Goal: Task Accomplishment & Management: Use online tool/utility

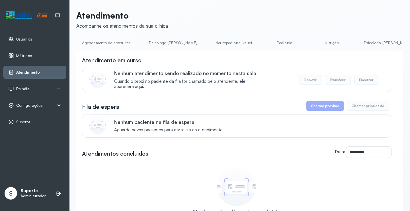
scroll to position [0, 268]
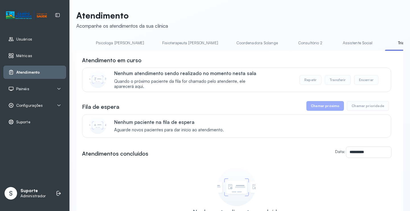
click at [337, 45] on link "Assistente Social" at bounding box center [357, 42] width 41 height 9
click at [387, 47] on link "Triagem" at bounding box center [407, 42] width 40 height 9
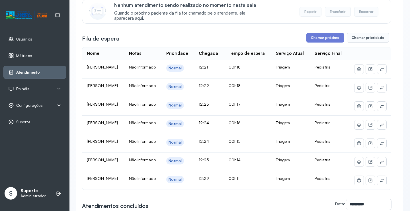
scroll to position [78, 0]
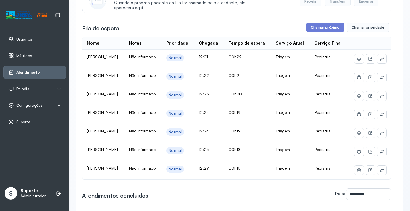
drag, startPoint x: 404, startPoint y: 61, endPoint x: 403, endPoint y: 56, distance: 5.4
click at [403, 56] on div "Atendimento Acompanhe os atendimentos da sua clínica Agendamento de consultas P…" at bounding box center [240, 121] width 341 height 398
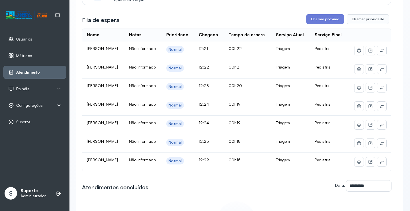
scroll to position [64, 0]
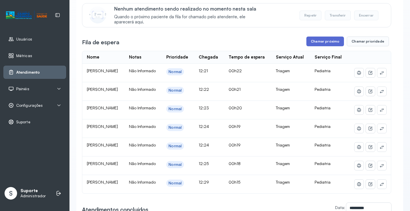
click at [320, 43] on button "Chamar próximo" at bounding box center [326, 41] width 38 height 10
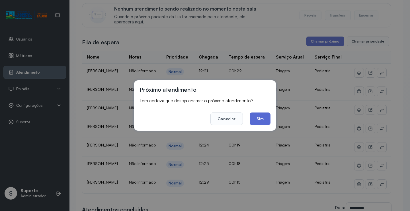
click at [266, 117] on button "Sim" at bounding box center [260, 118] width 21 height 13
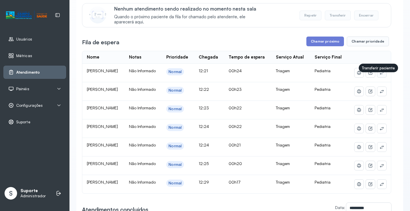
click at [380, 74] on icon at bounding box center [382, 72] width 4 height 3
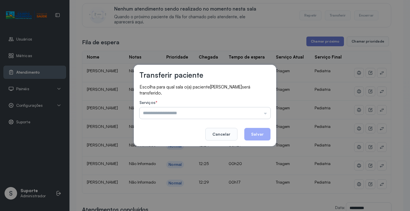
click at [187, 117] on input "text" at bounding box center [205, 112] width 131 height 11
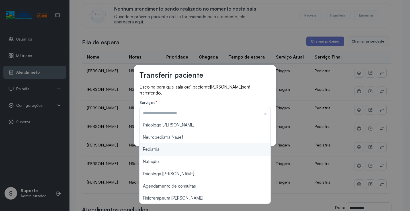
type input "*********"
drag, startPoint x: 157, startPoint y: 147, endPoint x: 195, endPoint y: 141, distance: 38.5
click at [160, 147] on div "Transferir paciente Escolha para qual sala o(a) paciente PEDRO MIGUEL EVANGELIS…" at bounding box center [205, 105] width 410 height 211
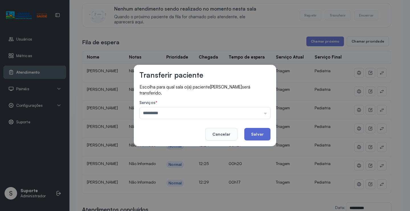
click at [256, 132] on button "Salvar" at bounding box center [258, 134] width 26 height 13
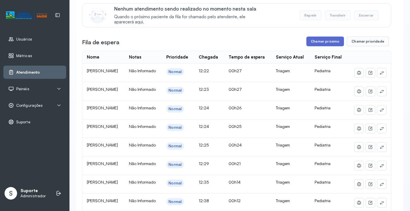
click at [327, 41] on button "Chamar próximo" at bounding box center [326, 41] width 38 height 10
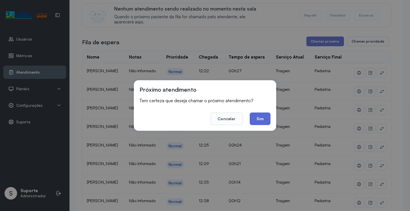
click at [267, 116] on button "Sim" at bounding box center [260, 118] width 21 height 13
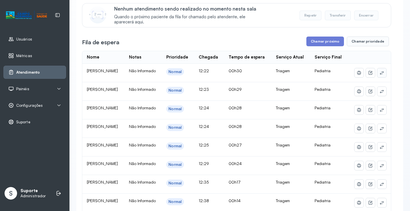
click at [382, 77] on button at bounding box center [382, 72] width 9 height 9
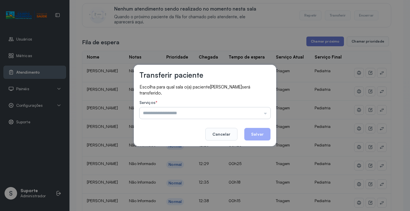
click at [186, 115] on input "text" at bounding box center [205, 112] width 131 height 11
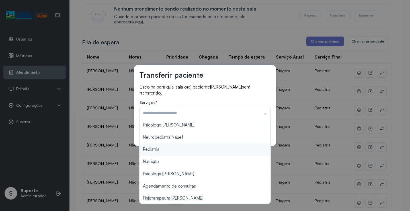
type input "*********"
drag, startPoint x: 151, startPoint y: 148, endPoint x: 175, endPoint y: 140, distance: 25.2
click at [152, 147] on div "Transferir paciente Escolha para qual sala o(a) paciente MELISSA DA SILVA FREIT…" at bounding box center [205, 105] width 410 height 211
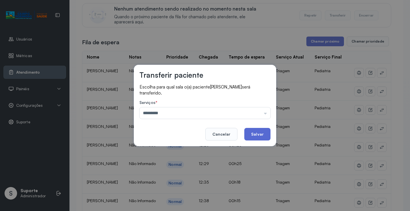
click at [254, 132] on button "Salvar" at bounding box center [258, 134] width 26 height 13
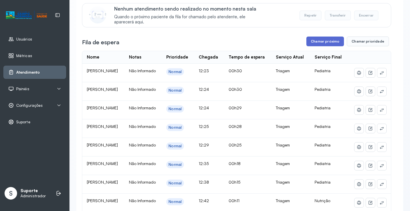
click at [325, 42] on button "Chamar próximo" at bounding box center [326, 41] width 38 height 10
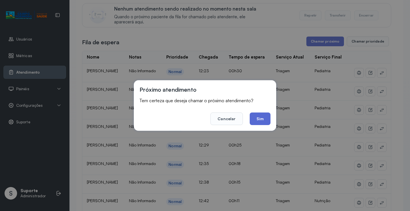
click at [259, 120] on button "Sim" at bounding box center [260, 118] width 21 height 13
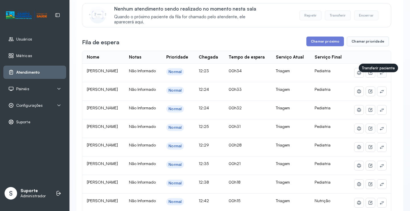
click at [380, 75] on icon at bounding box center [382, 72] width 5 height 5
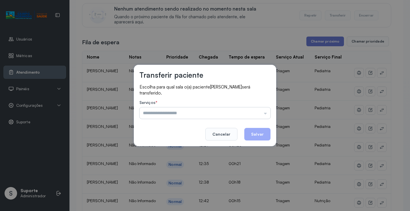
click at [163, 116] on input "text" at bounding box center [205, 112] width 131 height 11
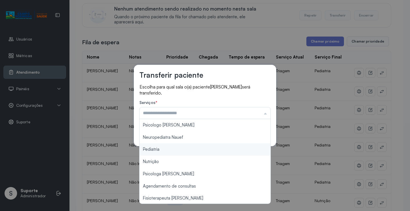
type input "*********"
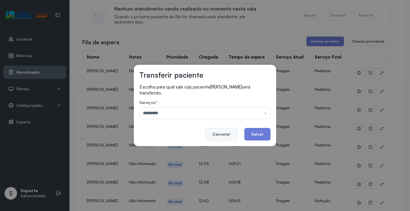
drag, startPoint x: 153, startPoint y: 148, endPoint x: 223, endPoint y: 140, distance: 71.1
click at [170, 144] on div "Transferir paciente Escolha para qual sala o(a) paciente ÁGATHA DIANA CARVALHO …" at bounding box center [205, 105] width 143 height 81
click at [261, 134] on button "Salvar" at bounding box center [258, 134] width 26 height 13
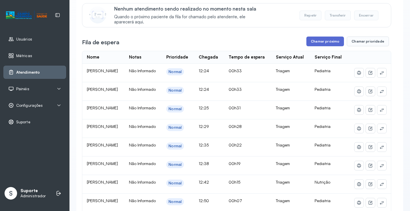
click at [322, 45] on button "Chamar próximo" at bounding box center [326, 41] width 38 height 10
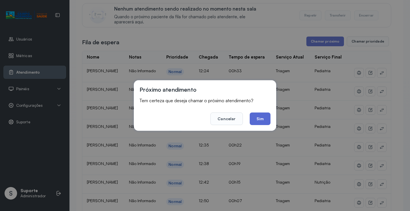
click at [262, 117] on button "Sim" at bounding box center [260, 118] width 21 height 13
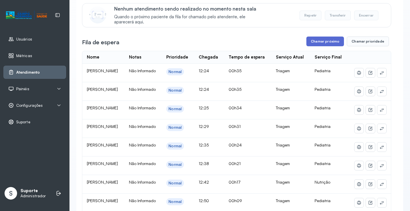
click at [324, 40] on button "Chamar próximo" at bounding box center [326, 41] width 38 height 10
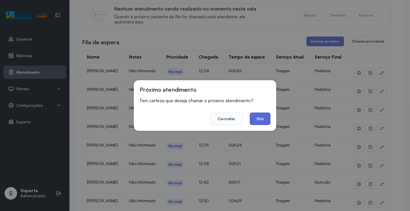
click at [260, 117] on button "Sim" at bounding box center [260, 118] width 21 height 13
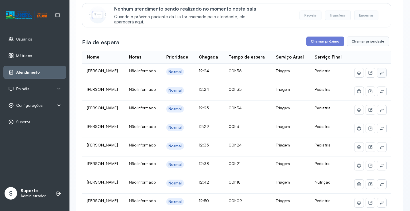
click at [380, 75] on icon at bounding box center [382, 72] width 5 height 5
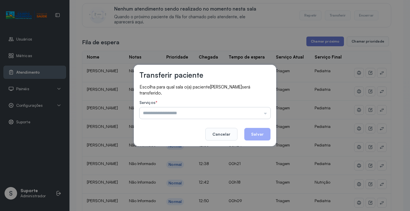
click at [174, 116] on input "text" at bounding box center [205, 112] width 131 height 11
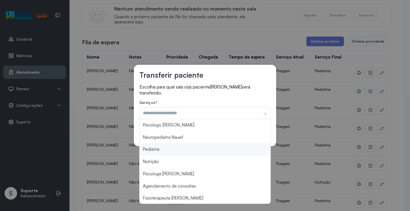
type input "*********"
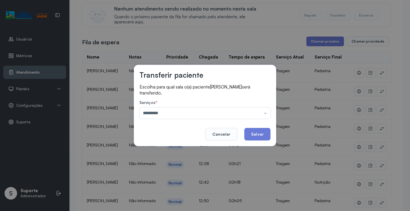
click at [160, 151] on div "Transferir paciente Escolha para qual sala o(a) paciente BENJAMIN GABRIEL ARAUJ…" at bounding box center [205, 105] width 410 height 211
click at [251, 129] on button "Salvar" at bounding box center [258, 134] width 26 height 13
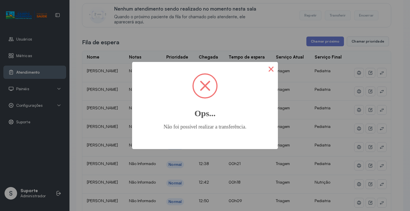
click at [267, 67] on button "×" at bounding box center [271, 69] width 14 height 14
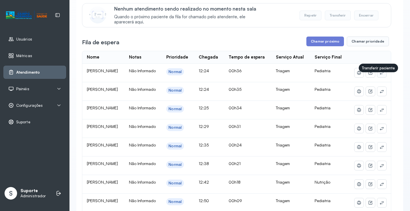
click at [380, 75] on icon at bounding box center [382, 72] width 5 height 5
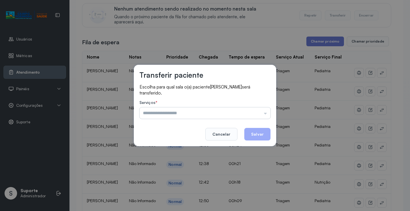
click at [211, 116] on input "text" at bounding box center [205, 112] width 131 height 11
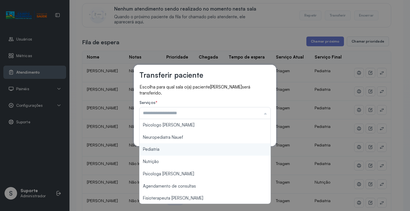
type input "*********"
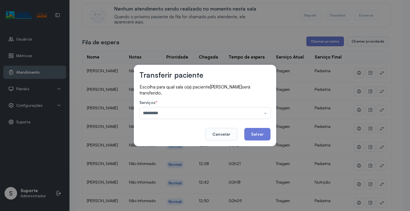
click at [150, 148] on div "Transferir paciente Escolha para qual sala o(a) paciente BENJAMIN GABRIEL ARAUJ…" at bounding box center [205, 105] width 410 height 211
click at [257, 132] on button "Salvar" at bounding box center [258, 134] width 26 height 13
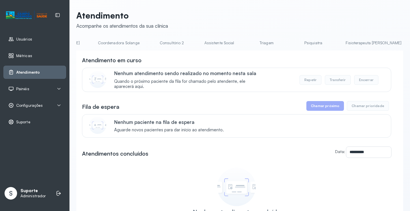
scroll to position [0, 412]
click at [244, 46] on link "Triagem" at bounding box center [264, 42] width 40 height 9
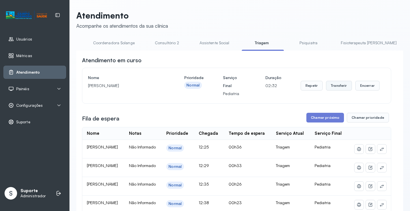
click at [336, 87] on button "Transferir" at bounding box center [339, 86] width 26 height 10
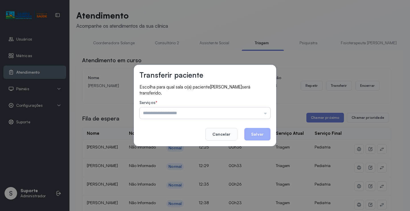
click at [166, 114] on input "text" at bounding box center [205, 112] width 131 height 11
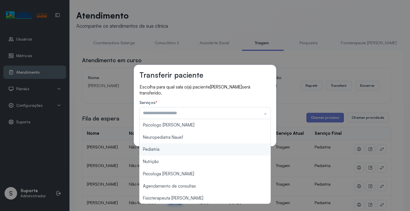
type input "*********"
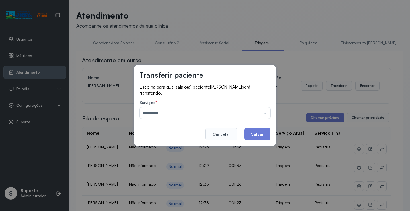
drag, startPoint x: 150, startPoint y: 151, endPoint x: 196, endPoint y: 143, distance: 46.0
click at [150, 150] on div "Transferir paciente Escolha para qual sala o(a) paciente ANTHONY LEVI DIAS DA S…" at bounding box center [205, 105] width 410 height 211
click at [267, 129] on button "Salvar" at bounding box center [258, 134] width 26 height 13
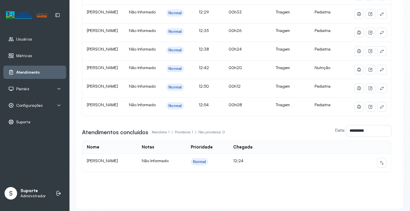
scroll to position [142, 0]
click at [380, 164] on icon at bounding box center [382, 162] width 5 height 5
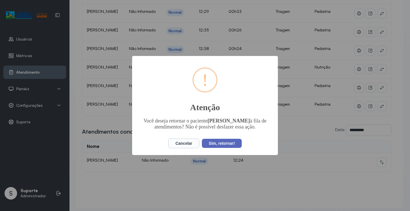
click at [228, 147] on button "Sim, retornar!" at bounding box center [222, 143] width 40 height 9
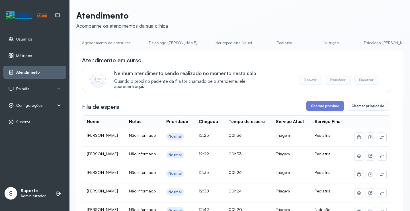
scroll to position [172, 0]
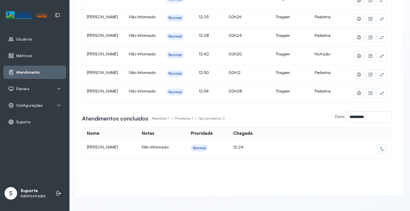
click at [380, 146] on icon at bounding box center [382, 148] width 5 height 5
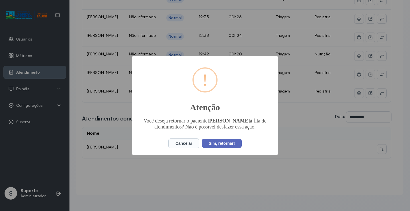
click at [226, 143] on button "Sim, retornar!" at bounding box center [222, 143] width 40 height 9
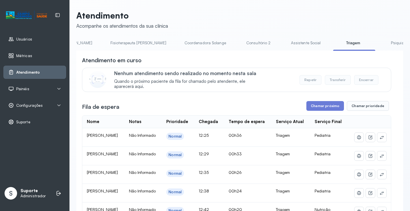
scroll to position [0, 321]
click at [284, 45] on link "Assistente Social" at bounding box center [304, 42] width 41 height 9
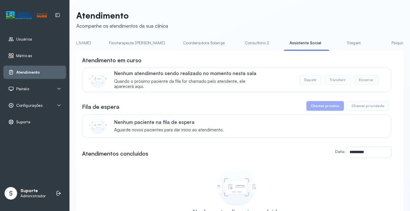
click at [334, 46] on link "Triagem" at bounding box center [354, 42] width 40 height 9
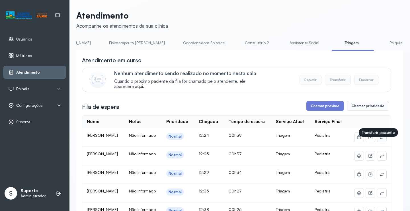
click at [378, 142] on button at bounding box center [382, 137] width 9 height 9
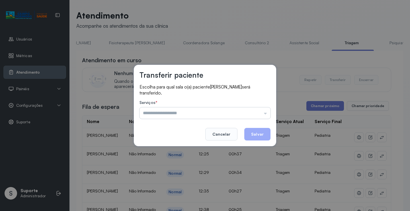
click at [194, 115] on input "text" at bounding box center [205, 112] width 131 height 11
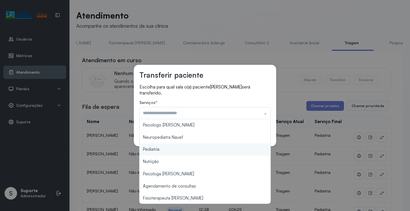
type input "*********"
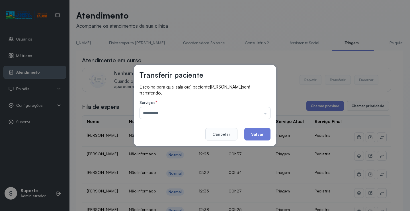
drag, startPoint x: 152, startPoint y: 150, endPoint x: 207, endPoint y: 146, distance: 55.2
click at [157, 148] on div "Transferir paciente Escolha para qual sala o(a) paciente BENJAMIN GABRIEL ARAUJ…" at bounding box center [205, 105] width 410 height 211
click at [259, 134] on button "Salvar" at bounding box center [258, 134] width 26 height 13
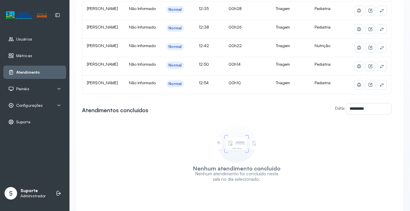
scroll to position [145, 0]
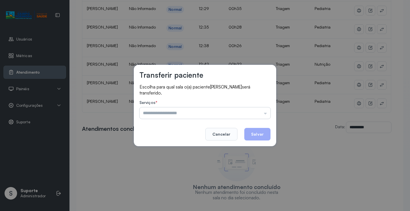
click at [185, 114] on input "text" at bounding box center [205, 112] width 131 height 11
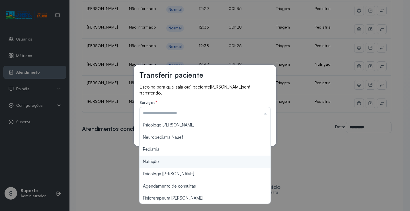
type input "********"
drag, startPoint x: 153, startPoint y: 161, endPoint x: 184, endPoint y: 152, distance: 32.8
click at [161, 158] on div "Transferir paciente Escolha para qual sala o(a) paciente Alice Vitoria Gonçalve…" at bounding box center [205, 105] width 410 height 211
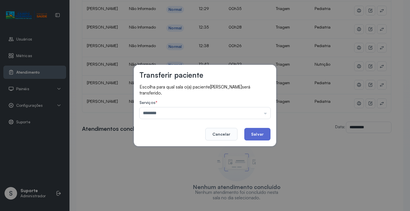
click at [254, 132] on button "Salvar" at bounding box center [258, 134] width 26 height 13
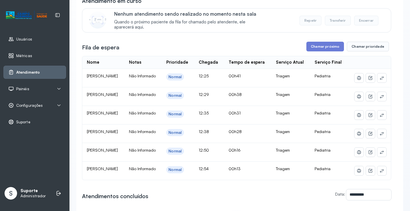
scroll to position [59, 0]
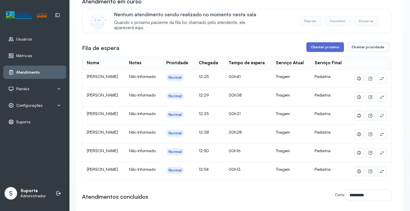
click at [326, 49] on button "Chamar próximo" at bounding box center [326, 47] width 38 height 10
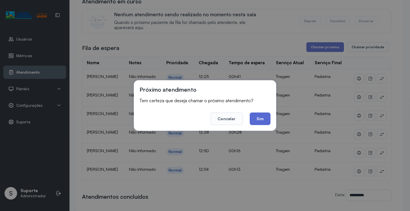
click at [261, 118] on button "Sim" at bounding box center [260, 118] width 21 height 13
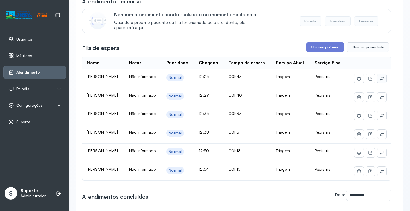
click at [380, 81] on icon at bounding box center [382, 78] width 5 height 5
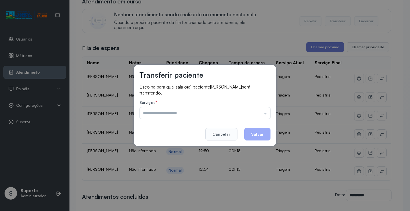
drag, startPoint x: 164, startPoint y: 115, endPoint x: 161, endPoint y: 125, distance: 10.6
click at [164, 115] on input "text" at bounding box center [205, 112] width 131 height 11
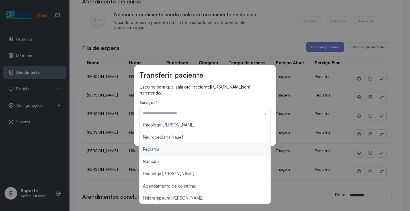
type input "*********"
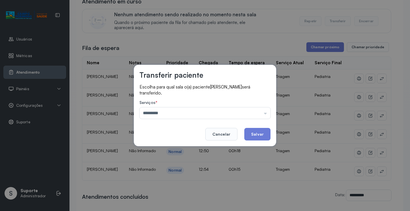
drag, startPoint x: 156, startPoint y: 148, endPoint x: 199, endPoint y: 144, distance: 43.5
click at [174, 146] on div "Transferir paciente Escolha para qual sala o(a) paciente JULIA NUNES FARIAS ser…" at bounding box center [205, 105] width 410 height 211
click at [259, 135] on button "Salvar" at bounding box center [258, 134] width 26 height 13
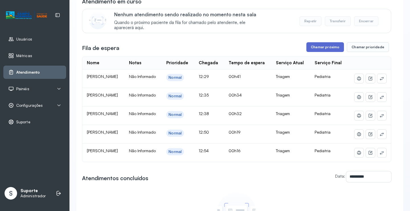
click at [328, 46] on button "Chamar próximo" at bounding box center [326, 47] width 38 height 10
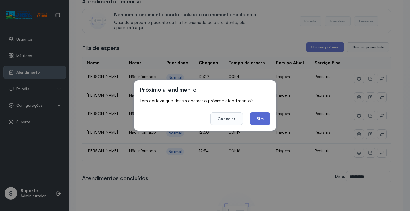
click at [261, 117] on button "Sim" at bounding box center [260, 118] width 21 height 13
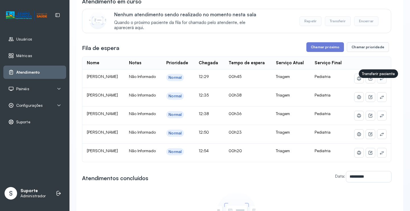
click at [380, 80] on icon at bounding box center [382, 78] width 4 height 3
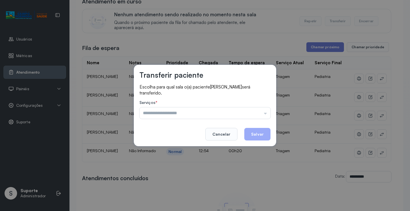
click at [179, 113] on input "text" at bounding box center [205, 112] width 131 height 11
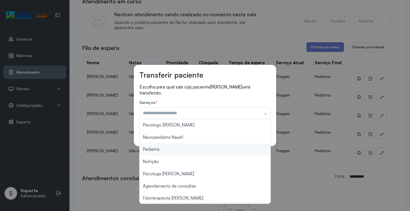
type input "*********"
drag, startPoint x: 153, startPoint y: 147, endPoint x: 158, endPoint y: 146, distance: 5.0
click at [156, 147] on div "Transferir paciente Escolha para qual sala o(a) paciente ESTER SILVA OLIVEIRA s…" at bounding box center [205, 105] width 410 height 211
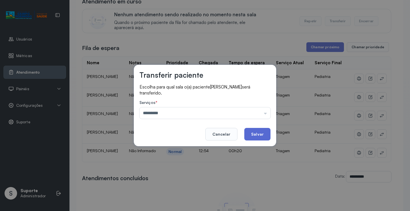
click at [253, 133] on button "Salvar" at bounding box center [258, 134] width 26 height 13
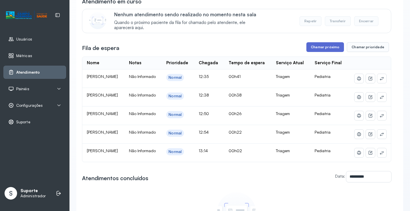
click at [323, 50] on button "Chamar próximo" at bounding box center [326, 47] width 38 height 10
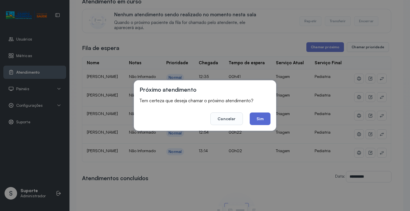
click at [263, 117] on button "Sim" at bounding box center [260, 118] width 21 height 13
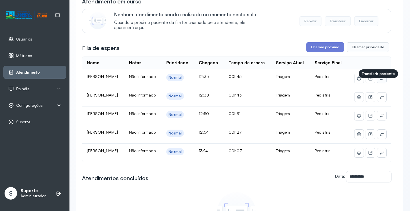
click at [380, 81] on icon at bounding box center [382, 78] width 5 height 5
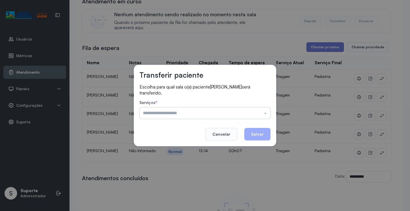
click at [158, 113] on input "text" at bounding box center [205, 112] width 131 height 11
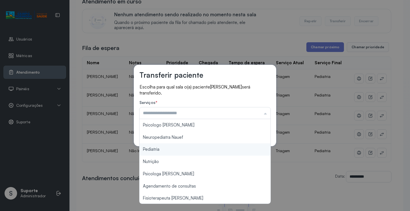
type input "*********"
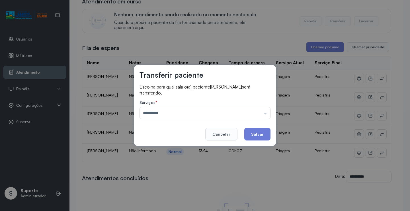
click at [151, 151] on div "Transferir paciente Escolha para qual sala o(a) paciente MARIA SOPHIA SOUZA SAN…" at bounding box center [205, 105] width 410 height 211
click at [256, 133] on button "Salvar" at bounding box center [258, 134] width 26 height 13
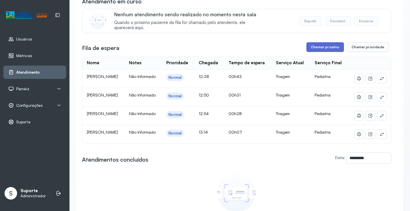
click at [324, 49] on button "Chamar próximo" at bounding box center [326, 47] width 38 height 10
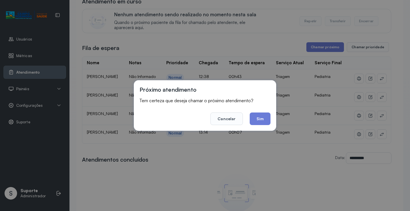
drag, startPoint x: 263, startPoint y: 121, endPoint x: 260, endPoint y: 116, distance: 6.4
click at [262, 121] on button "Sim" at bounding box center [260, 118] width 21 height 13
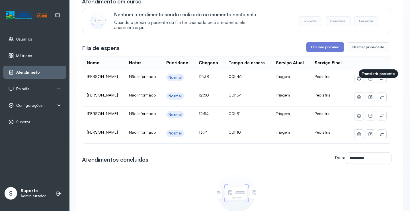
click at [380, 81] on icon at bounding box center [382, 78] width 5 height 5
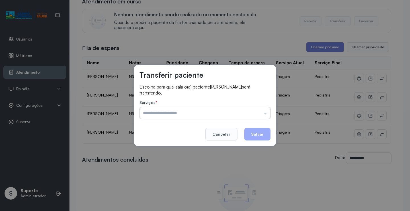
click at [165, 114] on input "text" at bounding box center [205, 112] width 131 height 11
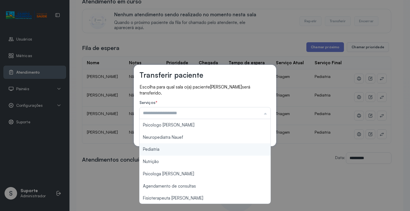
type input "*********"
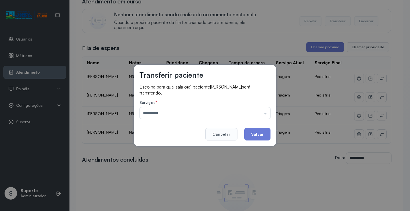
drag, startPoint x: 152, startPoint y: 150, endPoint x: 203, endPoint y: 137, distance: 53.2
click at [158, 148] on div "Transferir paciente Escolha para qual sala o(a) paciente DAVI DIAS SANTOS será …" at bounding box center [205, 105] width 410 height 211
click at [256, 131] on button "Salvar" at bounding box center [258, 134] width 26 height 13
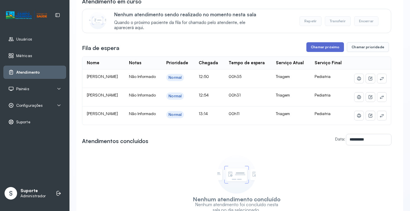
click at [315, 50] on button "Chamar próximo" at bounding box center [326, 47] width 38 height 10
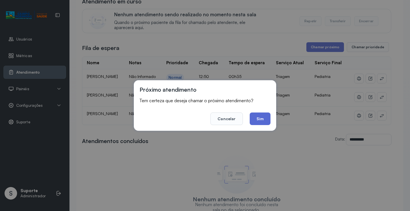
click at [255, 117] on button "Sim" at bounding box center [260, 118] width 21 height 13
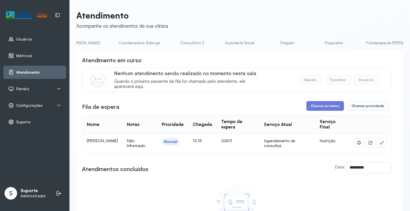
scroll to position [0, 391]
click at [265, 46] on link "Triagem" at bounding box center [285, 42] width 40 height 9
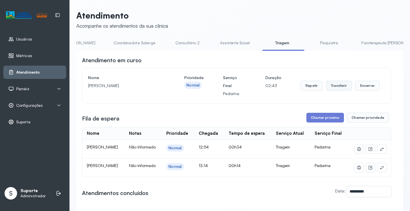
click at [337, 86] on button "Transferir" at bounding box center [339, 86] width 26 height 10
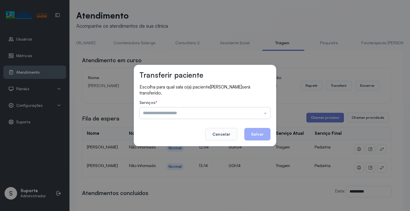
click at [148, 112] on input "text" at bounding box center [205, 112] width 131 height 11
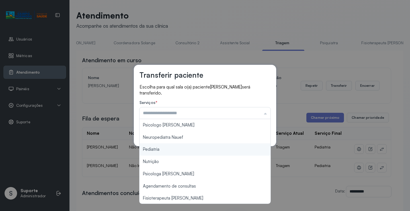
type input "*********"
click at [155, 150] on div "Transferir paciente Escolha para qual sala o(a) paciente [PERSON_NAME] será tra…" at bounding box center [205, 105] width 410 height 211
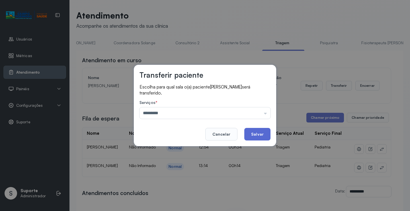
click at [256, 135] on button "Salvar" at bounding box center [258, 134] width 26 height 13
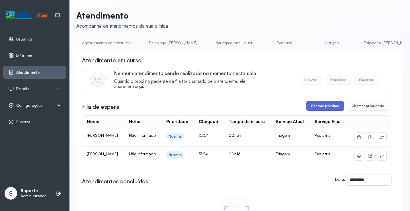
click at [322, 106] on button "Chamar próximo" at bounding box center [326, 106] width 38 height 10
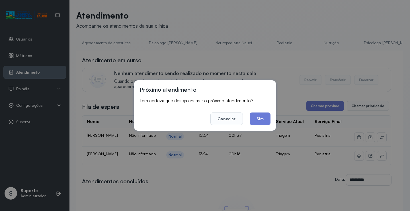
drag, startPoint x: 265, startPoint y: 119, endPoint x: 262, endPoint y: 118, distance: 2.9
click at [263, 118] on button "Sim" at bounding box center [260, 118] width 21 height 13
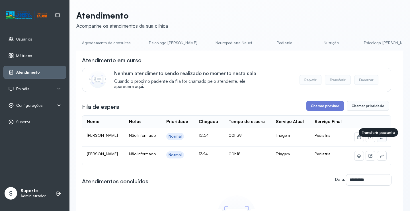
click at [380, 139] on icon at bounding box center [382, 136] width 4 height 3
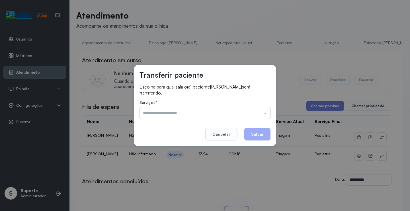
click at [182, 111] on input "text" at bounding box center [205, 112] width 131 height 11
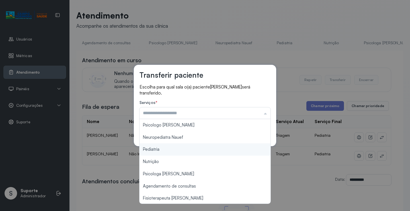
type input "*********"
drag, startPoint x: 153, startPoint y: 151, endPoint x: 161, endPoint y: 149, distance: 7.9
click at [156, 150] on div "Transferir paciente Escolha para qual sala o(a) paciente [PERSON_NAME] será tra…" at bounding box center [205, 105] width 410 height 211
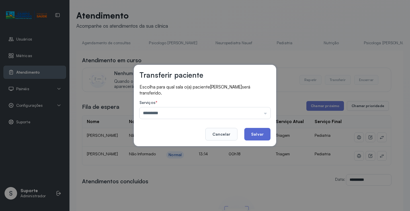
click at [253, 135] on button "Salvar" at bounding box center [258, 134] width 26 height 13
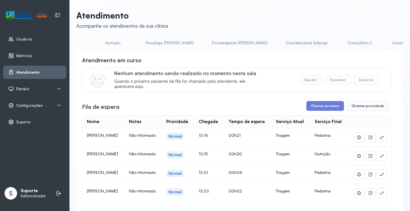
scroll to position [0, 309]
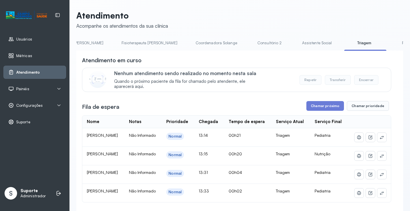
click at [391, 46] on link "Psiquiatra" at bounding box center [411, 42] width 40 height 9
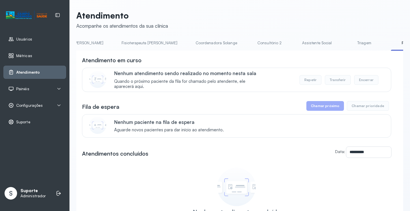
click at [345, 47] on link "Triagem" at bounding box center [365, 42] width 40 height 9
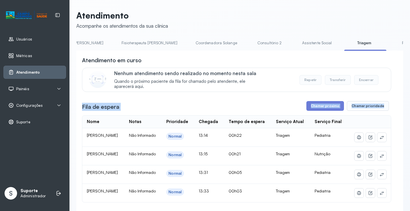
drag, startPoint x: 405, startPoint y: 68, endPoint x: 410, endPoint y: 111, distance: 43.6
click at [410, 111] on div "**********" at bounding box center [240, 105] width 341 height 211
click at [398, 87] on div "**********" at bounding box center [239, 188] width 327 height 276
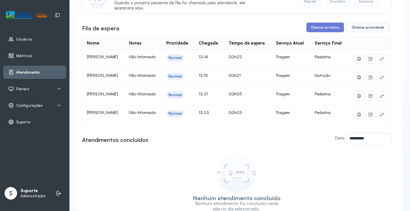
scroll to position [11, 0]
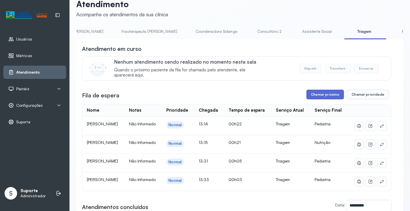
click at [327, 96] on button "Chamar próximo" at bounding box center [326, 94] width 38 height 10
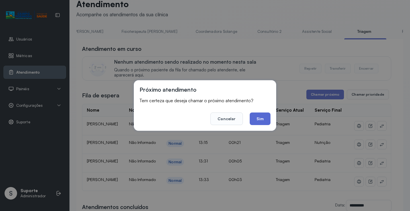
click at [260, 118] on button "Sim" at bounding box center [260, 118] width 21 height 13
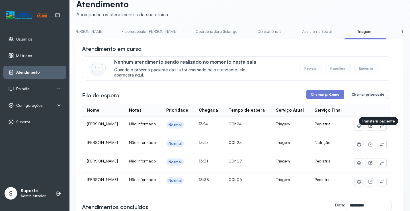
click at [378, 130] on button at bounding box center [382, 125] width 9 height 9
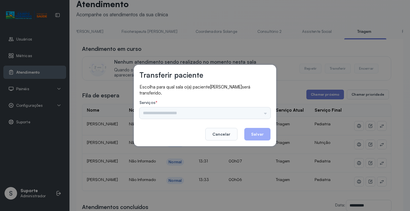
click at [176, 113] on div "Psicologo [PERSON_NAME] Nauef Pediatria Nutrição Psicologa Alana Agendamento de…" at bounding box center [205, 112] width 131 height 11
click at [171, 115] on input "text" at bounding box center [205, 112] width 131 height 11
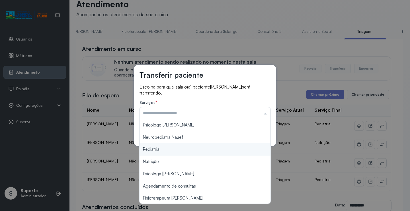
type input "*********"
drag, startPoint x: 154, startPoint y: 150, endPoint x: 166, endPoint y: 148, distance: 11.9
click at [158, 149] on div "Transferir paciente Escolha para qual sala o(a) paciente [PERSON_NAME] será tra…" at bounding box center [205, 105] width 410 height 211
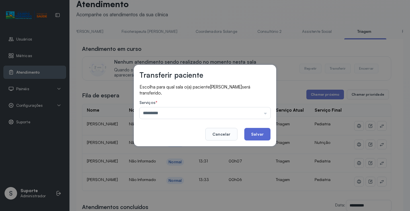
click at [251, 136] on button "Salvar" at bounding box center [258, 134] width 26 height 13
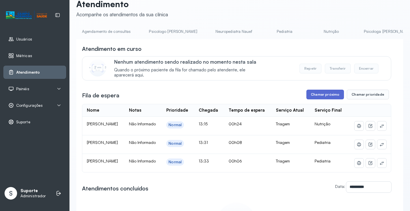
click at [319, 94] on button "Chamar próximo" at bounding box center [326, 94] width 38 height 10
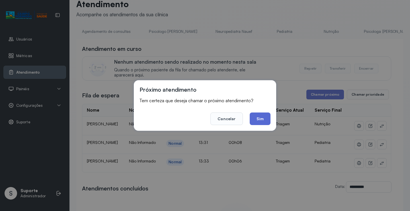
click at [269, 118] on button "Sim" at bounding box center [260, 118] width 21 height 13
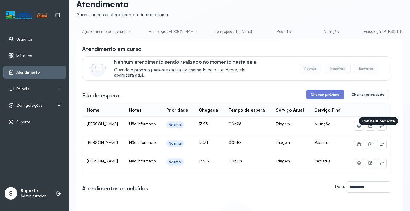
click at [380, 128] on icon at bounding box center [382, 125] width 5 height 5
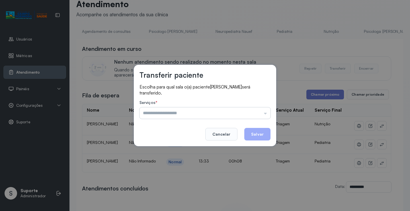
click at [154, 111] on input "text" at bounding box center [205, 112] width 131 height 11
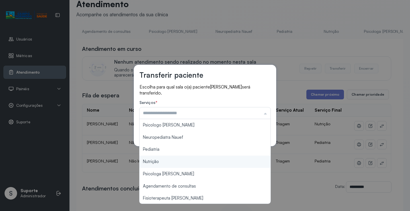
type input "********"
drag, startPoint x: 156, startPoint y: 160, endPoint x: 187, endPoint y: 153, distance: 32.1
click at [162, 158] on div "Transferir paciente Escolha para qual sala o(a) paciente [PERSON_NAME] será tra…" at bounding box center [205, 105] width 410 height 211
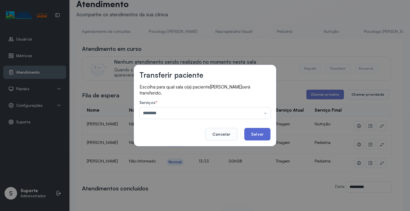
click at [251, 135] on button "Salvar" at bounding box center [258, 134] width 26 height 13
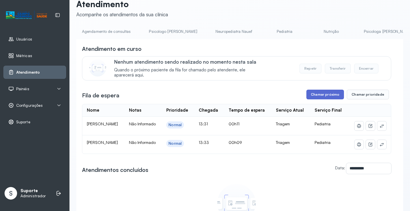
click at [324, 94] on button "Chamar próximo" at bounding box center [326, 94] width 38 height 10
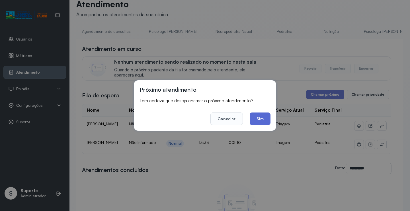
click at [260, 120] on button "Sim" at bounding box center [260, 118] width 21 height 13
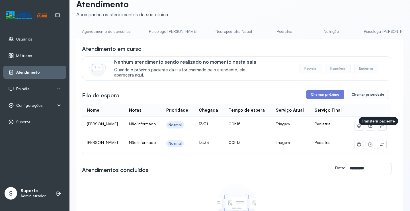
click at [380, 127] on icon at bounding box center [382, 125] width 4 height 3
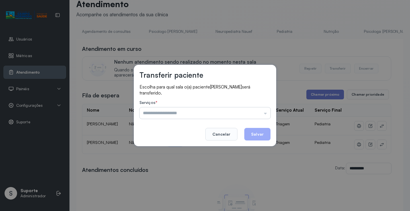
click at [185, 111] on input "text" at bounding box center [205, 112] width 131 height 11
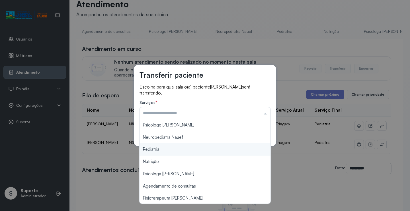
type input "*********"
click at [154, 151] on div "Transferir paciente Escolha para qual sala o(a) paciente [PERSON_NAME] será tra…" at bounding box center [205, 105] width 410 height 211
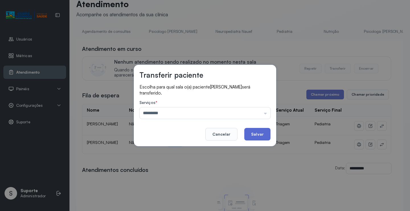
click at [253, 134] on button "Salvar" at bounding box center [258, 134] width 26 height 13
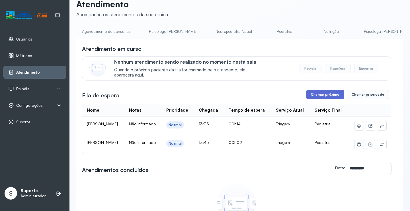
click at [320, 98] on button "Chamar próximo" at bounding box center [326, 94] width 38 height 10
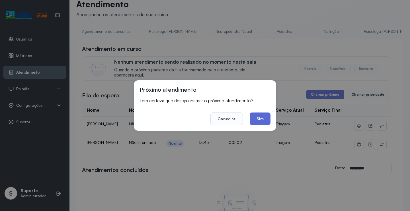
click at [266, 117] on button "Sim" at bounding box center [260, 118] width 21 height 13
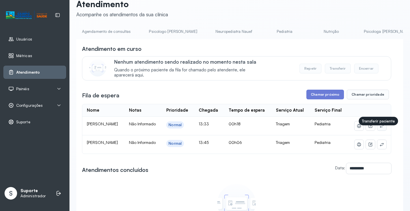
click at [380, 127] on icon at bounding box center [382, 125] width 4 height 3
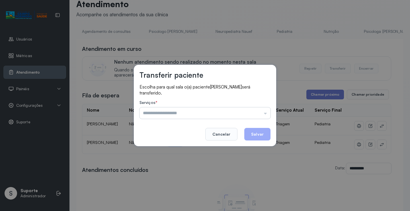
click at [167, 114] on input "text" at bounding box center [205, 112] width 131 height 11
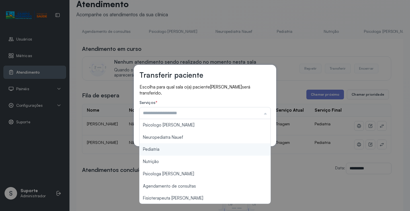
type input "*********"
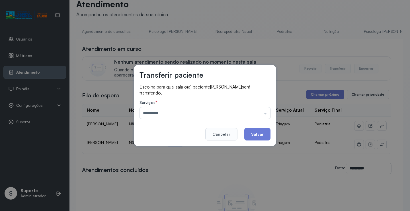
click at [156, 150] on div "Transferir paciente Escolha para qual sala o(a) paciente [PERSON_NAME] será tra…" at bounding box center [205, 105] width 410 height 211
click at [265, 131] on button "Salvar" at bounding box center [258, 134] width 26 height 13
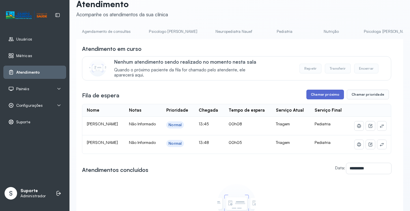
click at [323, 95] on button "Chamar próximo" at bounding box center [326, 94] width 38 height 10
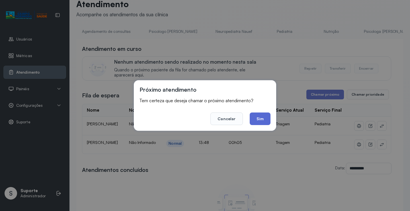
click at [256, 119] on button "Sim" at bounding box center [260, 118] width 21 height 13
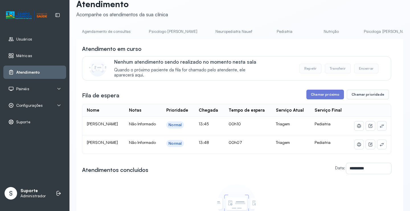
click at [380, 126] on icon at bounding box center [382, 125] width 5 height 5
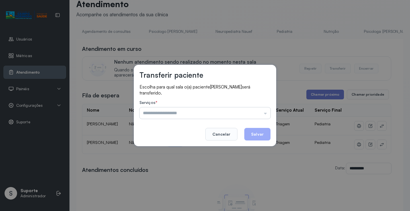
click at [168, 115] on input "text" at bounding box center [205, 112] width 131 height 11
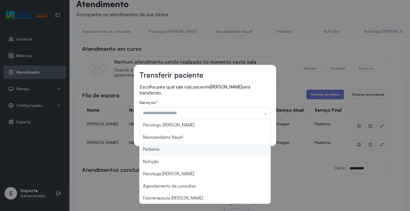
type input "*********"
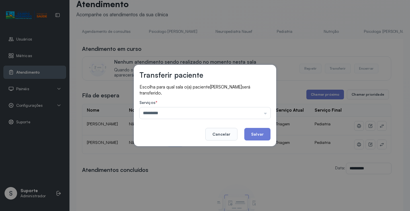
click at [150, 149] on div "Transferir paciente Escolha para qual sala o(a) paciente [PERSON_NAME] será tra…" at bounding box center [205, 105] width 410 height 211
click at [260, 135] on button "Salvar" at bounding box center [258, 134] width 26 height 13
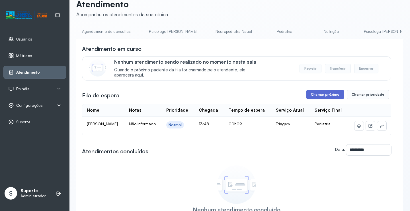
click at [324, 97] on button "Chamar próximo" at bounding box center [326, 94] width 38 height 10
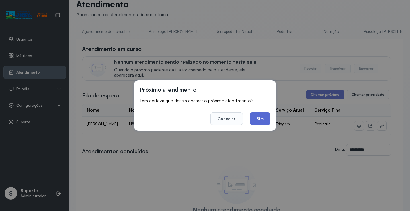
click at [264, 119] on button "Sim" at bounding box center [260, 118] width 21 height 13
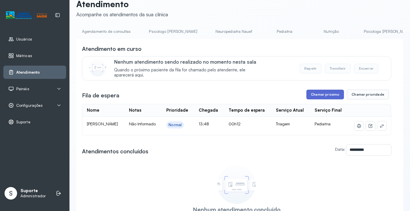
click at [326, 98] on button "Chamar próximo" at bounding box center [326, 94] width 38 height 10
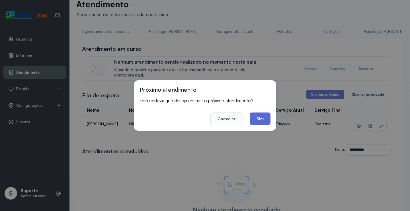
click at [258, 119] on button "Sim" at bounding box center [260, 118] width 21 height 13
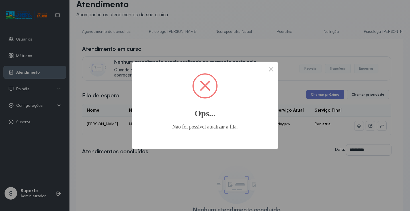
click at [264, 69] on div "× Ops... Não foi possível atualizar a fila. OK No Cancel" at bounding box center [205, 105] width 146 height 87
click at [268, 71] on button "×" at bounding box center [271, 69] width 14 height 14
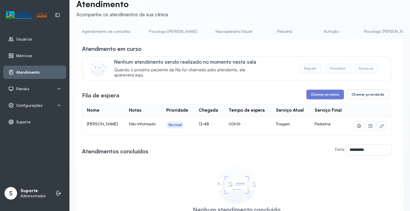
click at [380, 128] on icon at bounding box center [382, 125] width 5 height 5
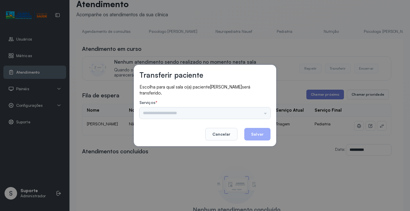
click at [184, 114] on div "Psicologo [PERSON_NAME] Nauef Pediatria Nutrição Psicologa Alana Agendamento de…" at bounding box center [205, 112] width 131 height 11
click at [179, 114] on input "text" at bounding box center [205, 112] width 131 height 11
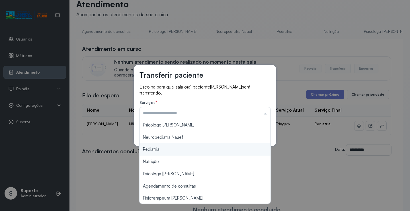
type input "*********"
drag, startPoint x: 148, startPoint y: 149, endPoint x: 212, endPoint y: 136, distance: 66.1
click at [154, 147] on div "Transferir paciente Escolha para qual sala o(a) paciente [PERSON_NAME] será tra…" at bounding box center [205, 105] width 410 height 211
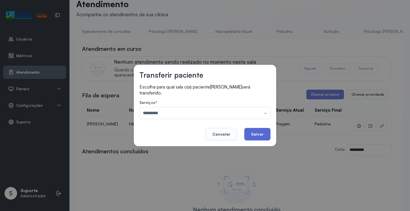
click at [249, 135] on button "Salvar" at bounding box center [258, 134] width 26 height 13
